Goal: Navigation & Orientation: Go to known website

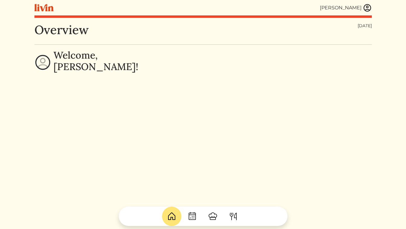
click at [366, 8] on img at bounding box center [366, 7] width 9 height 9
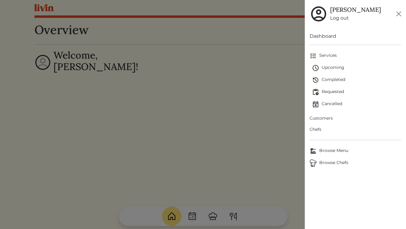
click at [263, 51] on div at bounding box center [203, 114] width 406 height 229
